Goal: Transaction & Acquisition: Purchase product/service

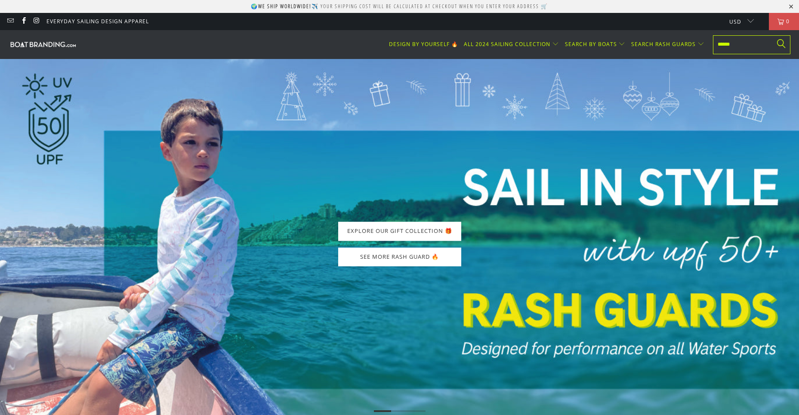
click at [752, 45] on input "text" at bounding box center [751, 44] width 77 height 19
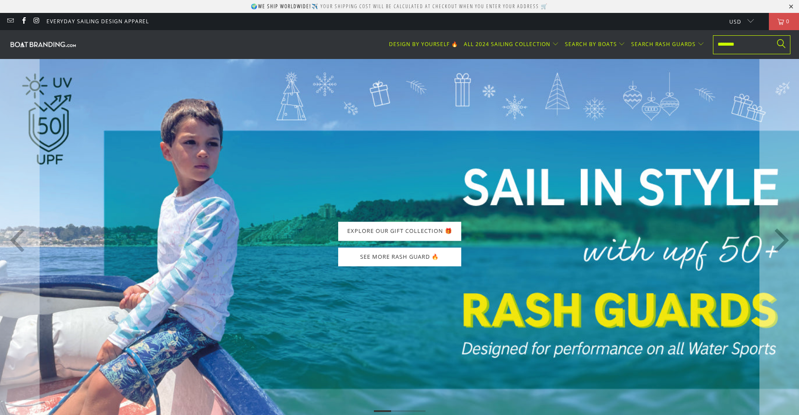
type input "********"
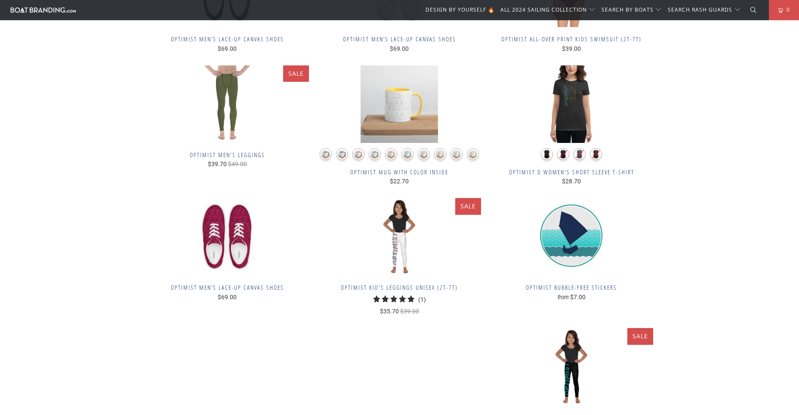
scroll to position [1678, 0]
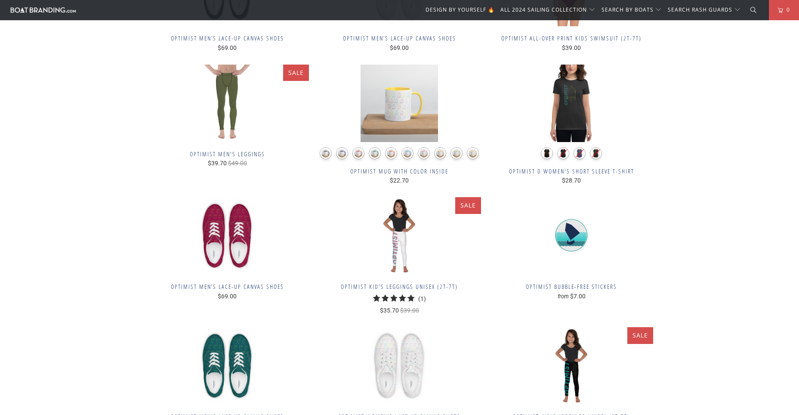
click at [585, 236] on img at bounding box center [571, 235] width 163 height 77
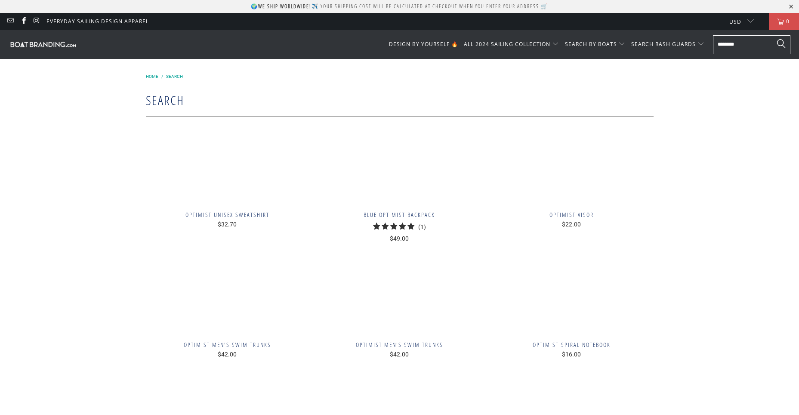
scroll to position [1690, 0]
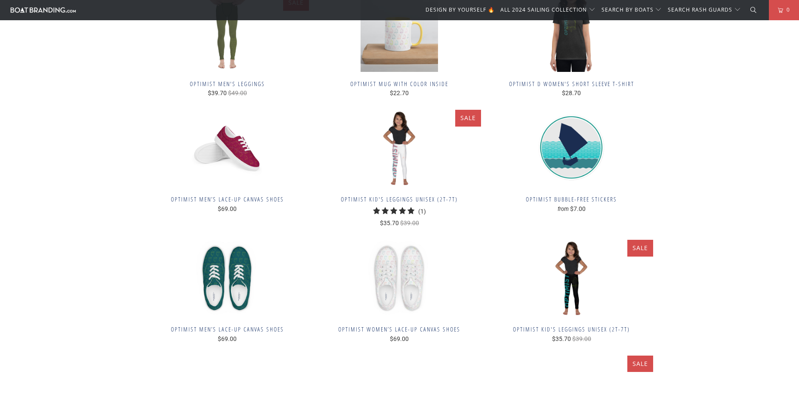
click at [261, 166] on img at bounding box center [227, 148] width 163 height 77
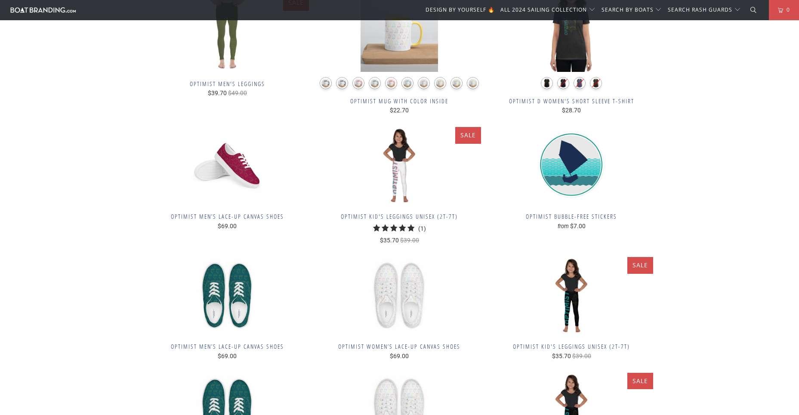
click at [228, 174] on img at bounding box center [227, 165] width 163 height 77
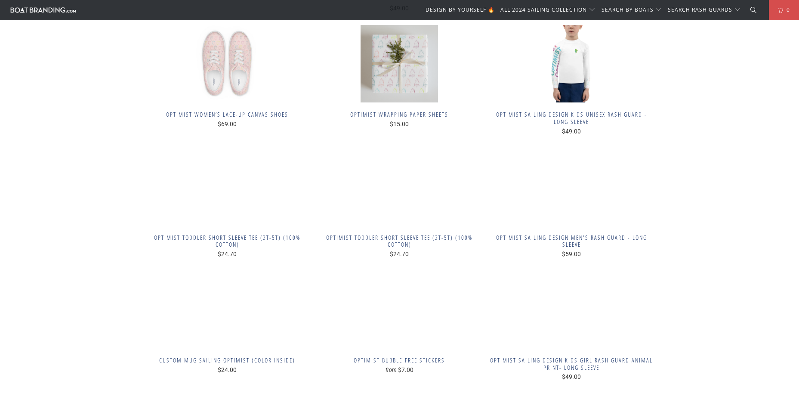
scroll to position [2293, 0]
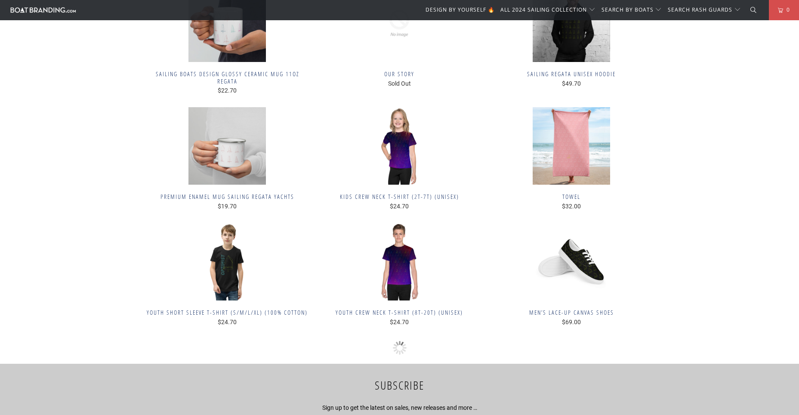
scroll to position [3968, 0]
